Goal: Information Seeking & Learning: Learn about a topic

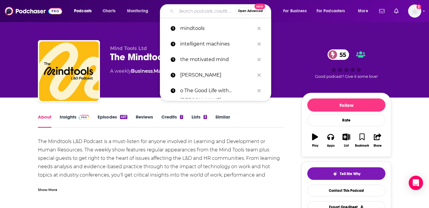
click at [197, 9] on input "Search podcasts, credits, & more..." at bounding box center [205, 11] width 59 height 10
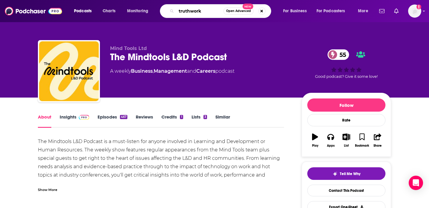
type input "truthworks"
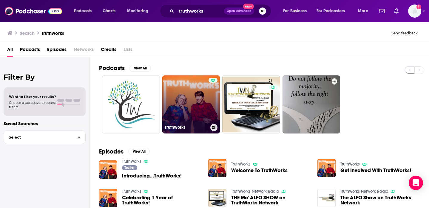
click at [197, 96] on link "TruthWorks" at bounding box center [191, 104] width 58 height 58
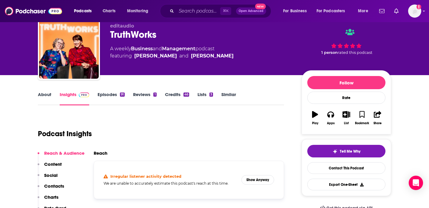
scroll to position [34, 0]
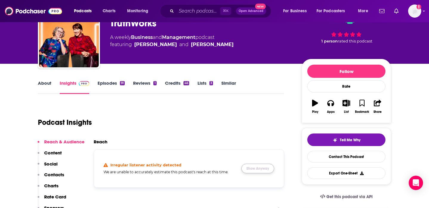
click at [253, 173] on button "Show Anyway" at bounding box center [258, 168] width 33 height 10
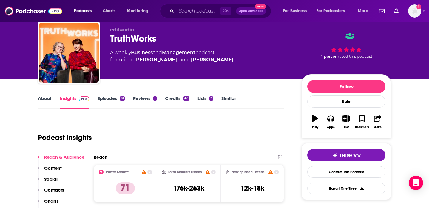
scroll to position [14, 0]
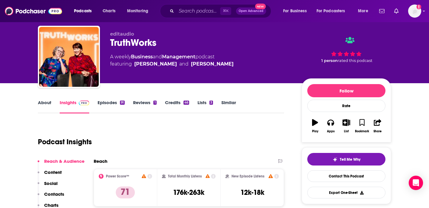
click at [46, 102] on link "About" at bounding box center [44, 106] width 13 height 14
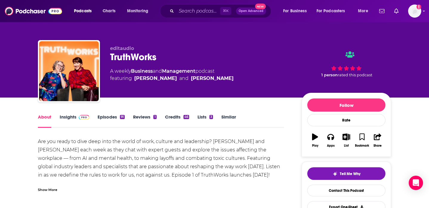
click at [249, 114] on div "About Insights Episodes 91 Reviews 1 Credits 46 Lists 3 Similar" at bounding box center [161, 120] width 246 height 15
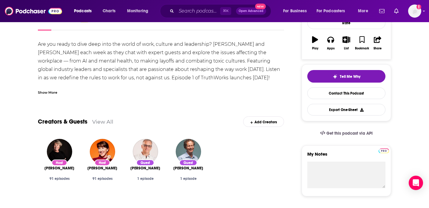
scroll to position [76, 0]
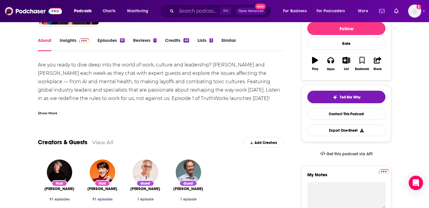
click at [75, 37] on link "Insights" at bounding box center [75, 44] width 30 height 14
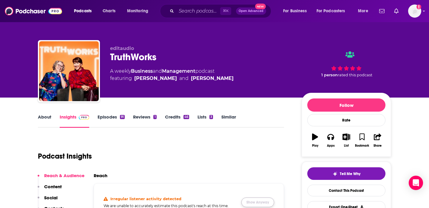
click at [261, 200] on button "Show Anyway" at bounding box center [258, 202] width 33 height 10
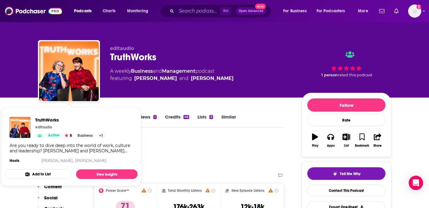
click at [44, 115] on div "TruthWorks editaudio Active 5 Business + 1 Are you ready to dive deep into the …" at bounding box center [71, 140] width 133 height 57
click at [215, 170] on div "Podcast Insights" at bounding box center [161, 154] width 246 height 35
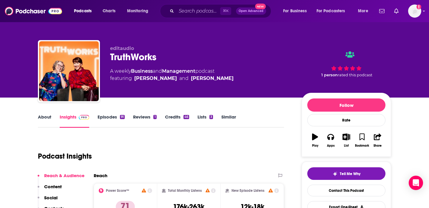
click at [48, 121] on link "About" at bounding box center [44, 121] width 13 height 14
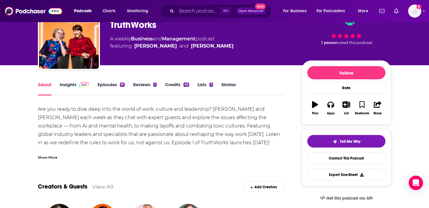
scroll to position [41, 0]
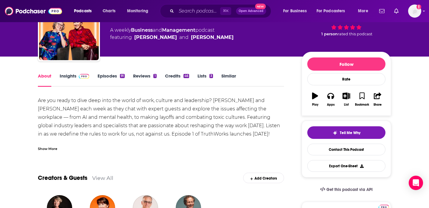
click at [43, 149] on div "Show More" at bounding box center [47, 148] width 19 height 6
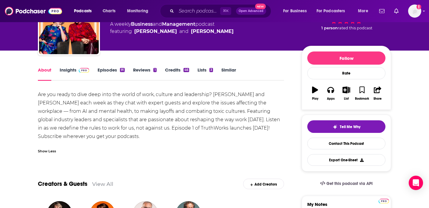
scroll to position [53, 0]
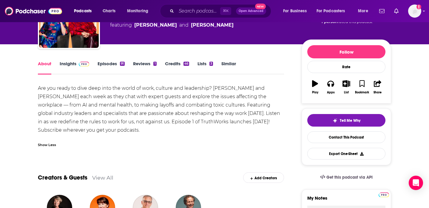
drag, startPoint x: 95, startPoint y: 129, endPoint x: 35, endPoint y: 88, distance: 72.7
copy div "Are you ready to dive deep into the world of work, culture and leadership? [PER…"
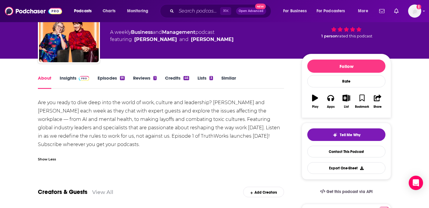
scroll to position [28, 0]
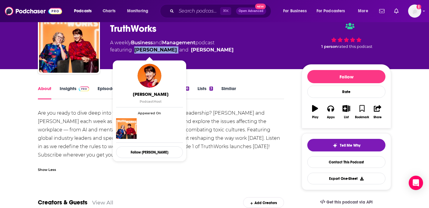
drag, startPoint x: 166, startPoint y: 50, endPoint x: 134, endPoint y: 50, distance: 31.7
click at [134, 50] on span "featuring [PERSON_NAME] and [PERSON_NAME]" at bounding box center [172, 49] width 124 height 7
copy link "[PERSON_NAME]"
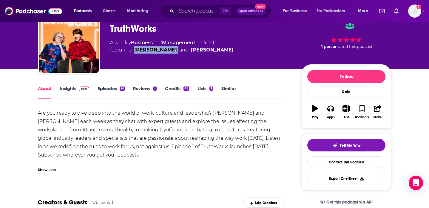
drag, startPoint x: 217, startPoint y: 52, endPoint x: 177, endPoint y: 52, distance: 40.0
click at [177, 52] on span "featuring [PERSON_NAME] and [PERSON_NAME]" at bounding box center [172, 49] width 124 height 7
copy span "[PERSON_NAME]"
click at [218, 64] on div "editaudio TruthWorks A weekly Business and Management podcast featuring [PERSON…" at bounding box center [201, 41] width 182 height 48
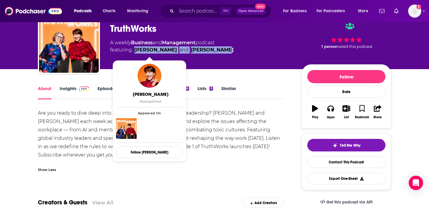
drag, startPoint x: 219, startPoint y: 49, endPoint x: 135, endPoint y: 49, distance: 84.5
click at [135, 49] on span "featuring [PERSON_NAME] and [PERSON_NAME]" at bounding box center [172, 49] width 124 height 7
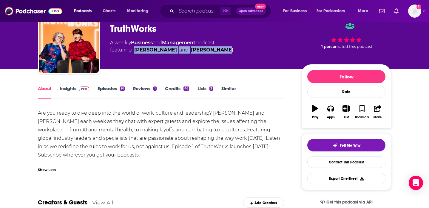
copy span "[PERSON_NAME] and [PERSON_NAME]"
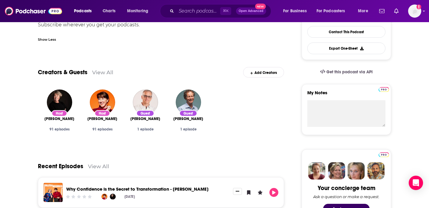
scroll to position [199, 0]
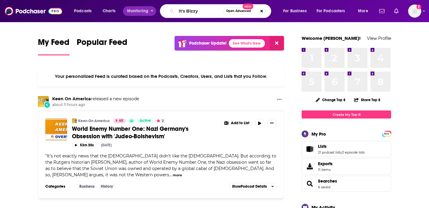
type input "It's Bizzy"
